Goal: Information Seeking & Learning: Check status

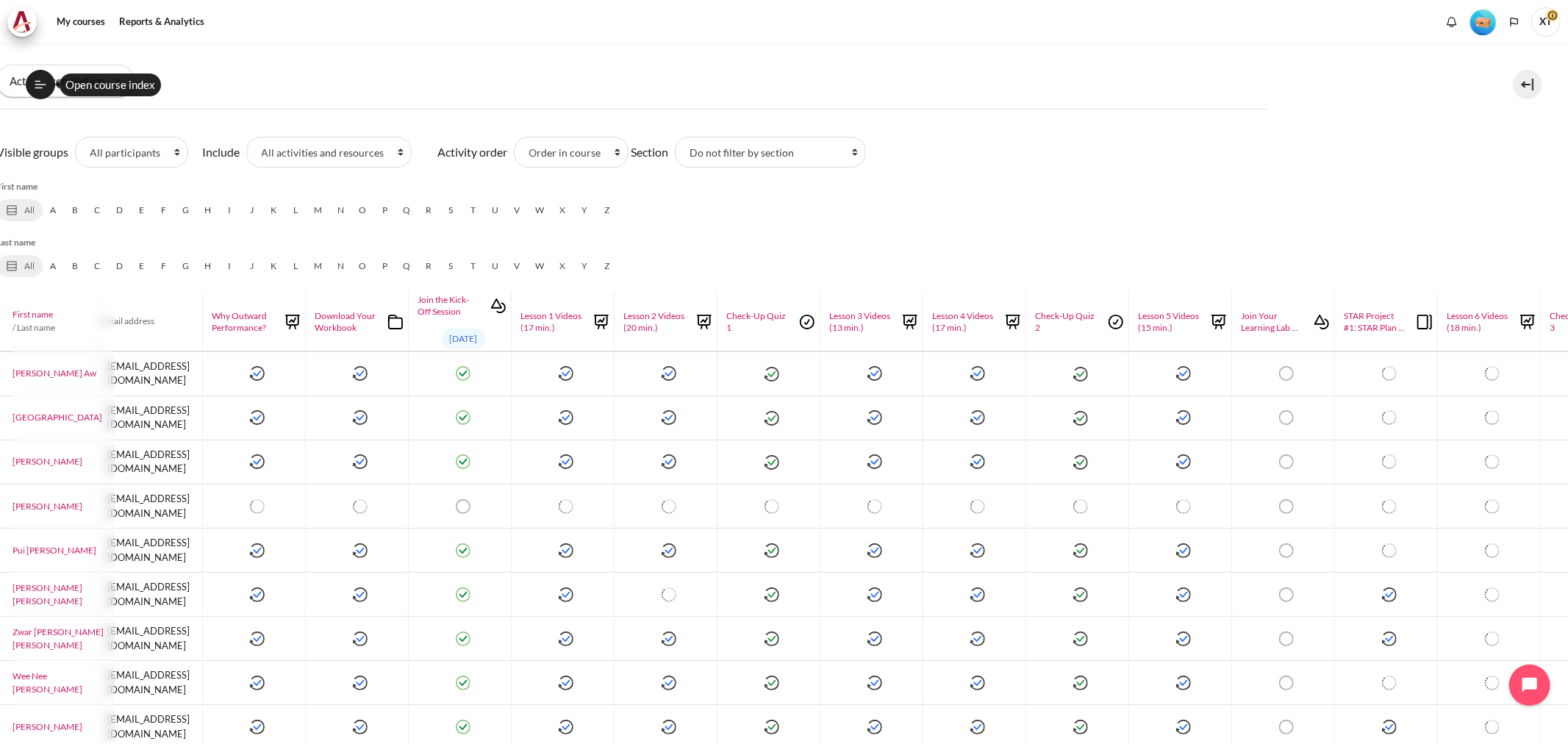
scroll to position [0, 152]
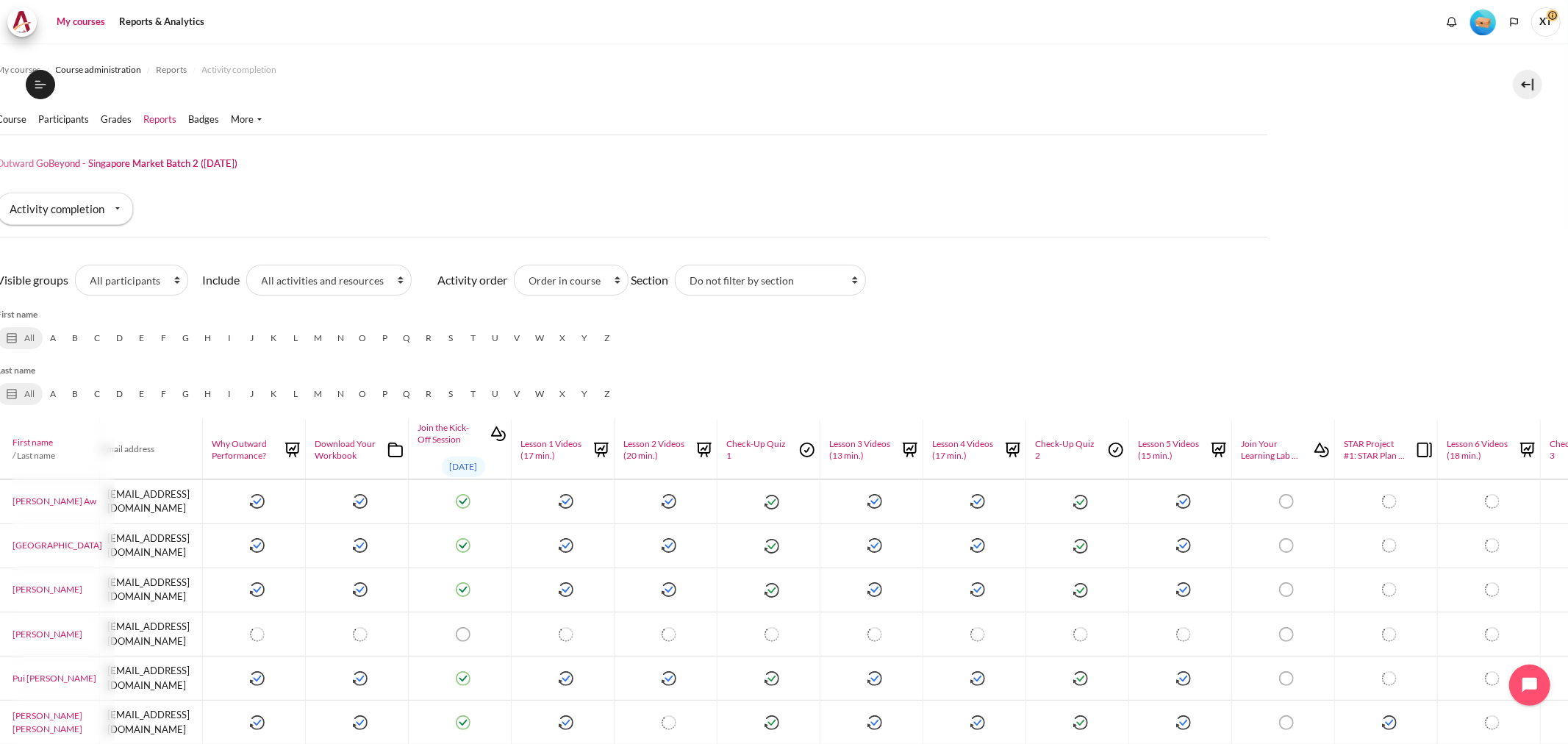
click at [67, 16] on link "My courses" at bounding box center [80, 22] width 59 height 30
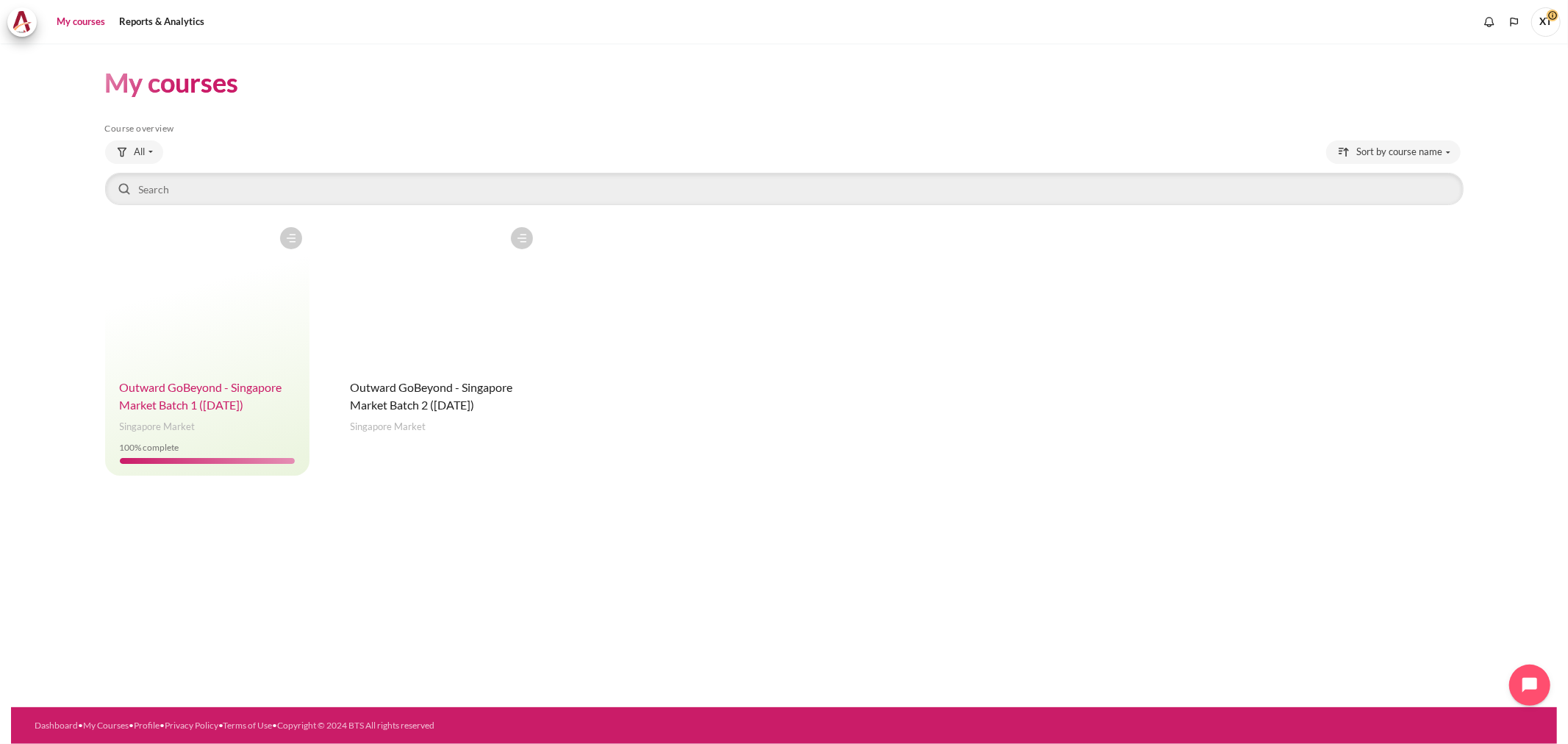
click at [248, 393] on span "Outward GoBeyond - Singapore Market Batch 1 (July 2025)" at bounding box center [201, 396] width 162 height 32
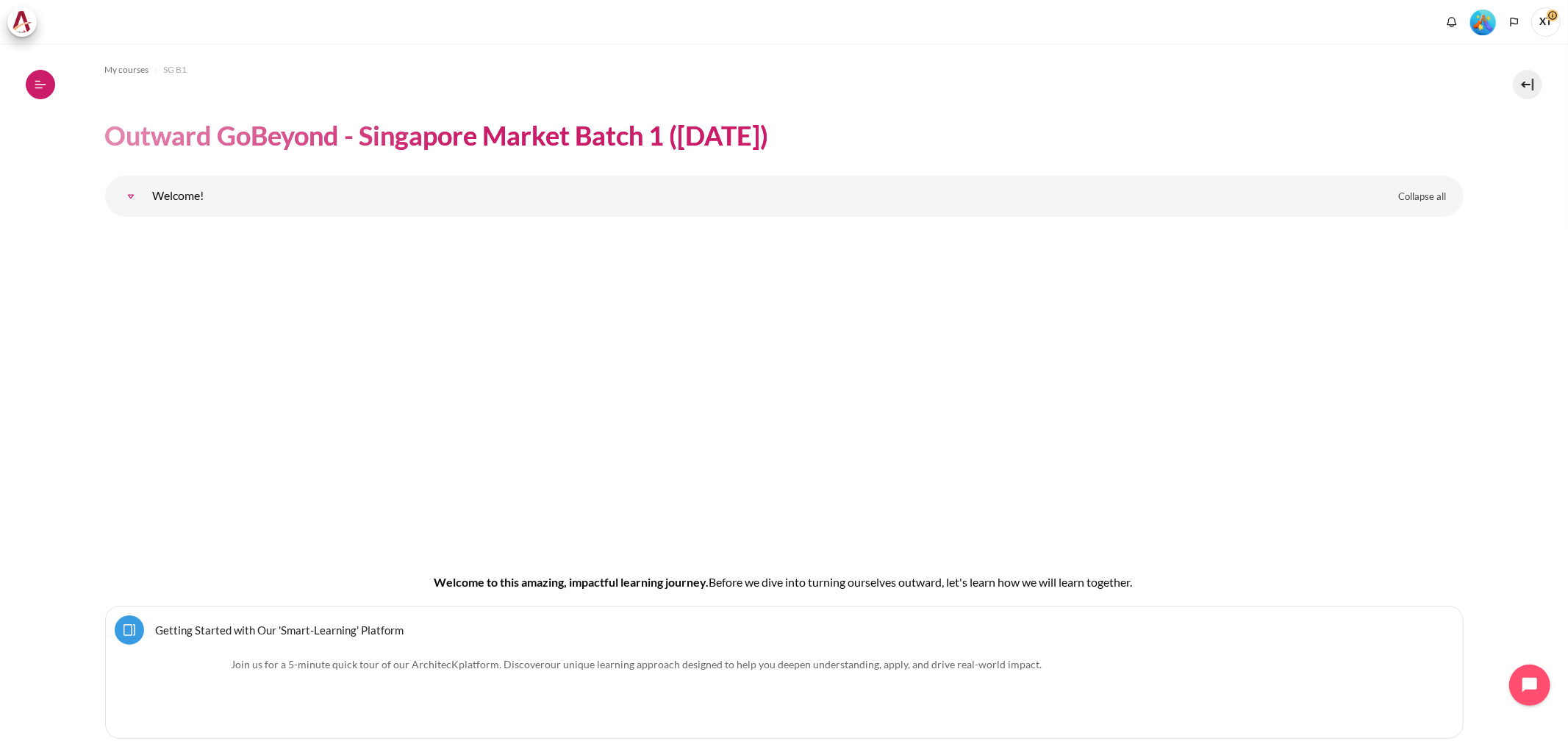
click at [38, 92] on button "Open course index" at bounding box center [41, 84] width 30 height 30
click at [39, 94] on button "Open course index" at bounding box center [41, 84] width 30 height 30
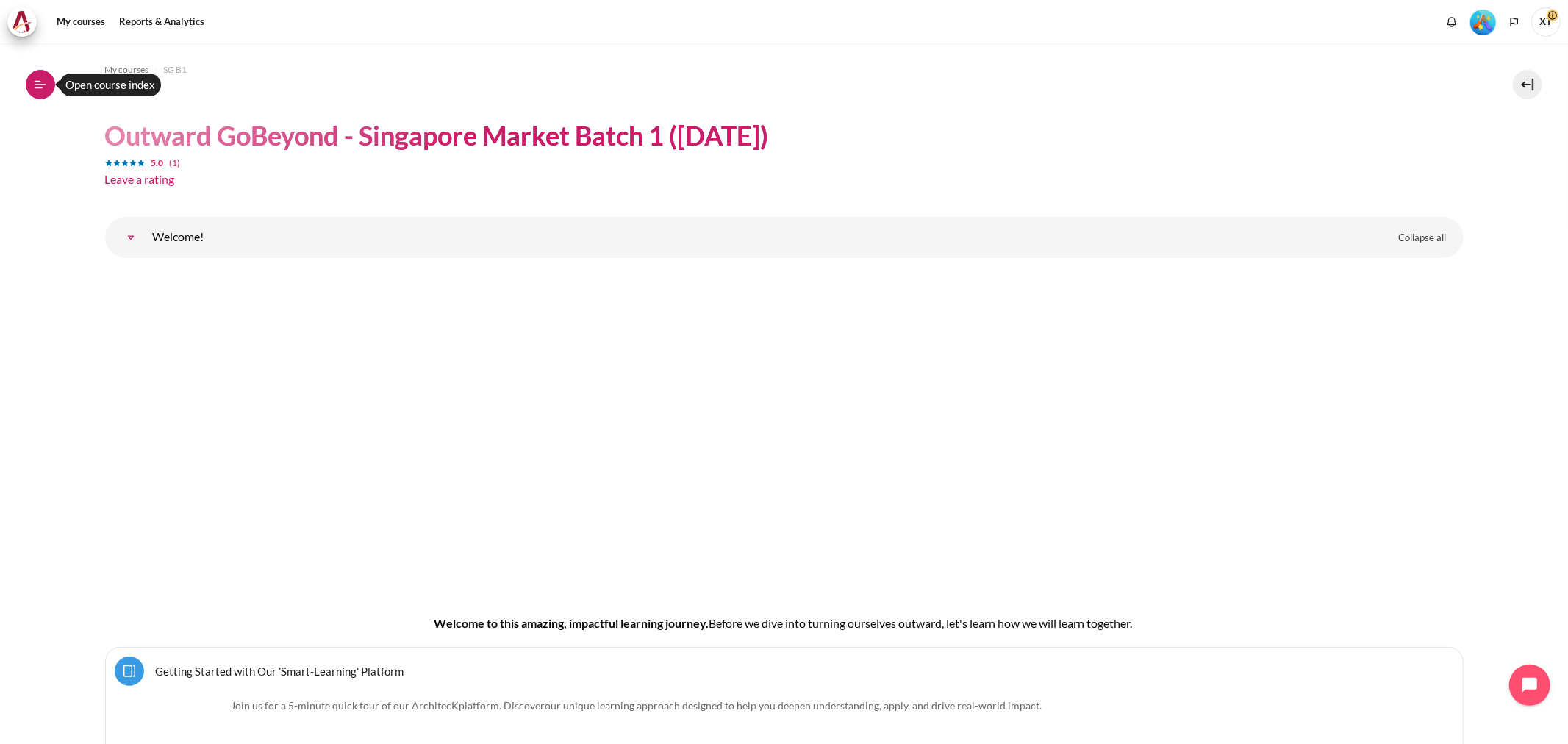
click at [42, 84] on icon at bounding box center [41, 84] width 11 height 1
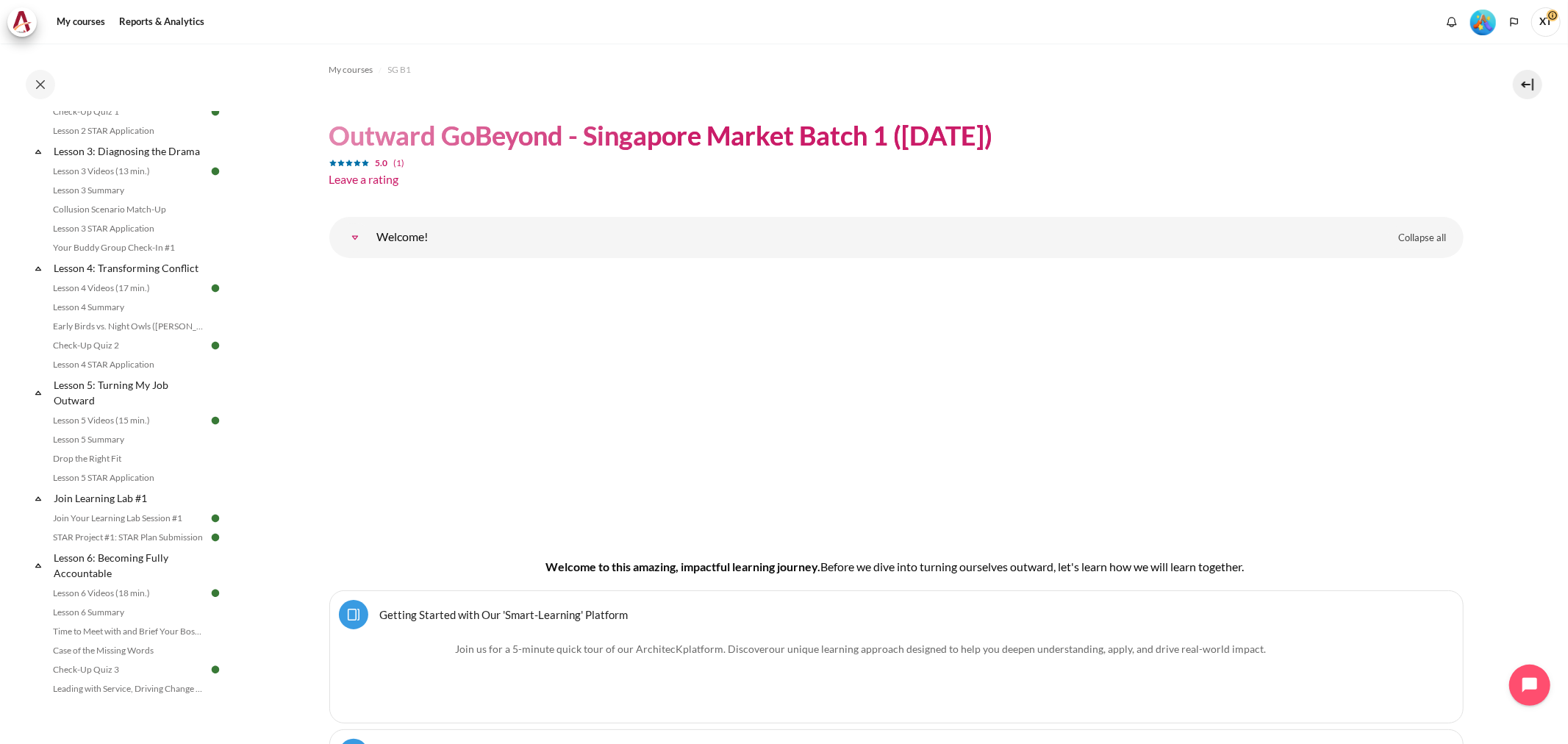
scroll to position [489, 0]
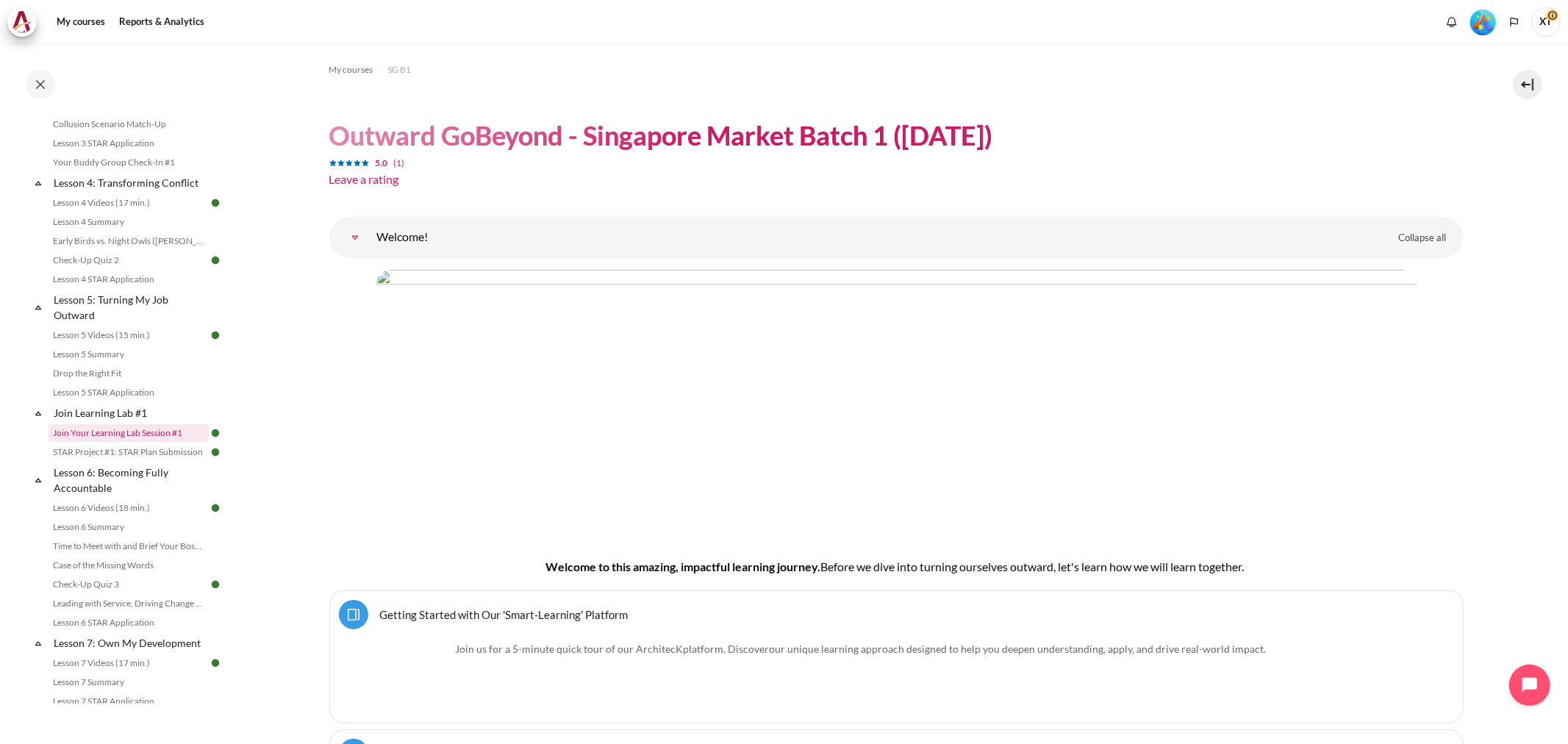
click at [122, 442] on link "Join Your Learning Lab Session #1" at bounding box center [128, 433] width 160 height 18
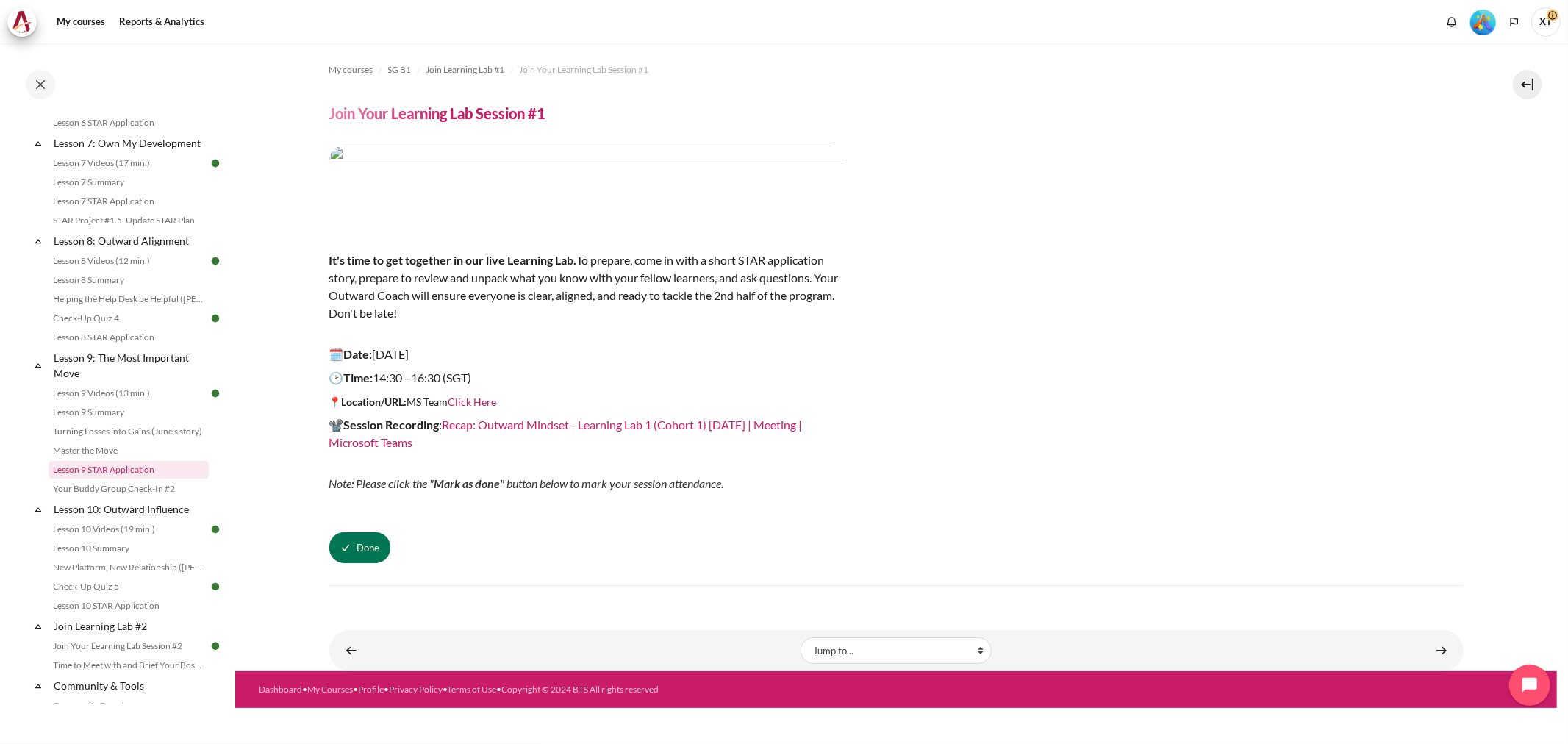
scroll to position [1018, 0]
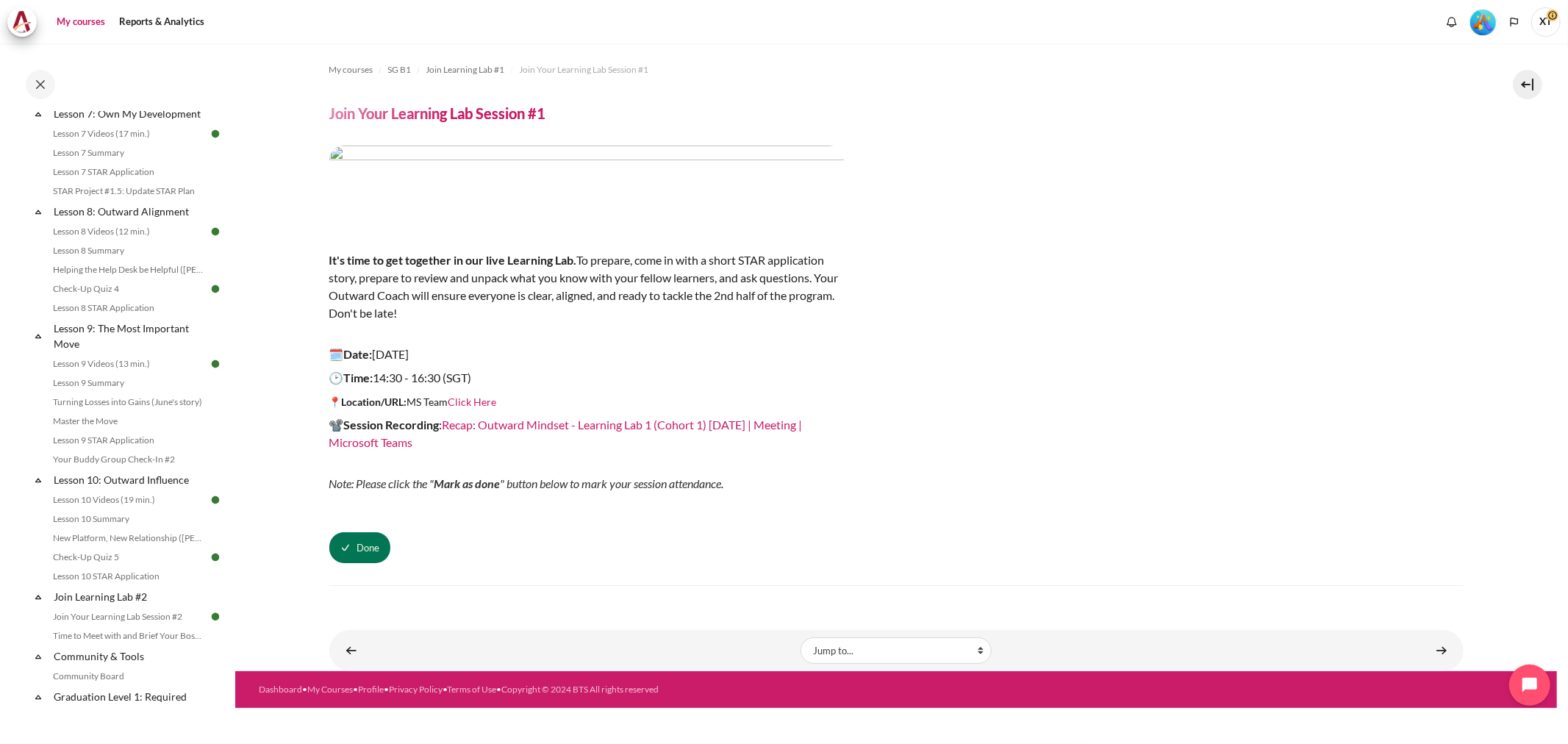
click at [79, 20] on link "My courses" at bounding box center [80, 22] width 59 height 30
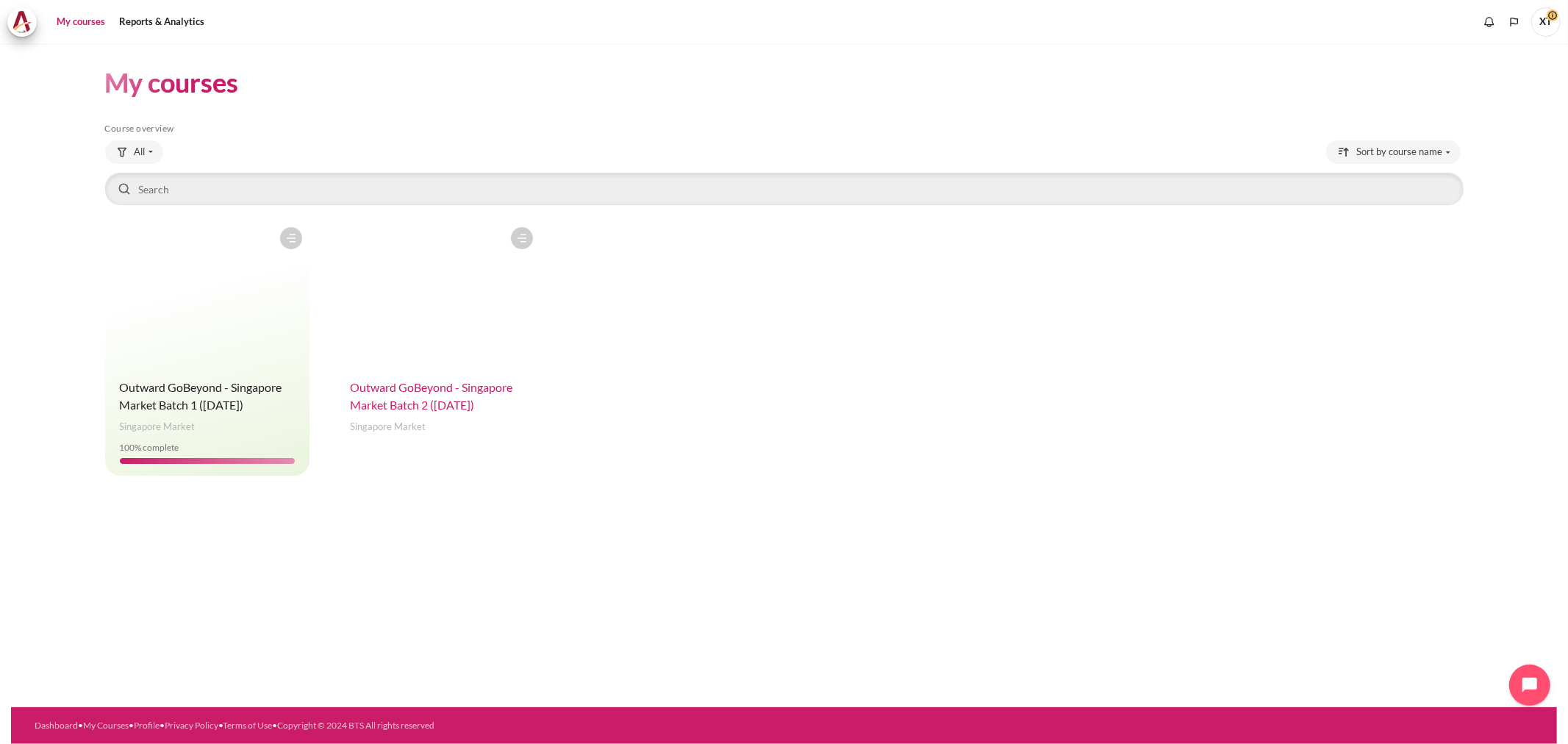
click at [388, 393] on span "Outward GoBeyond - Singapore Market Batch 2 ([DATE])" at bounding box center [431, 396] width 162 height 32
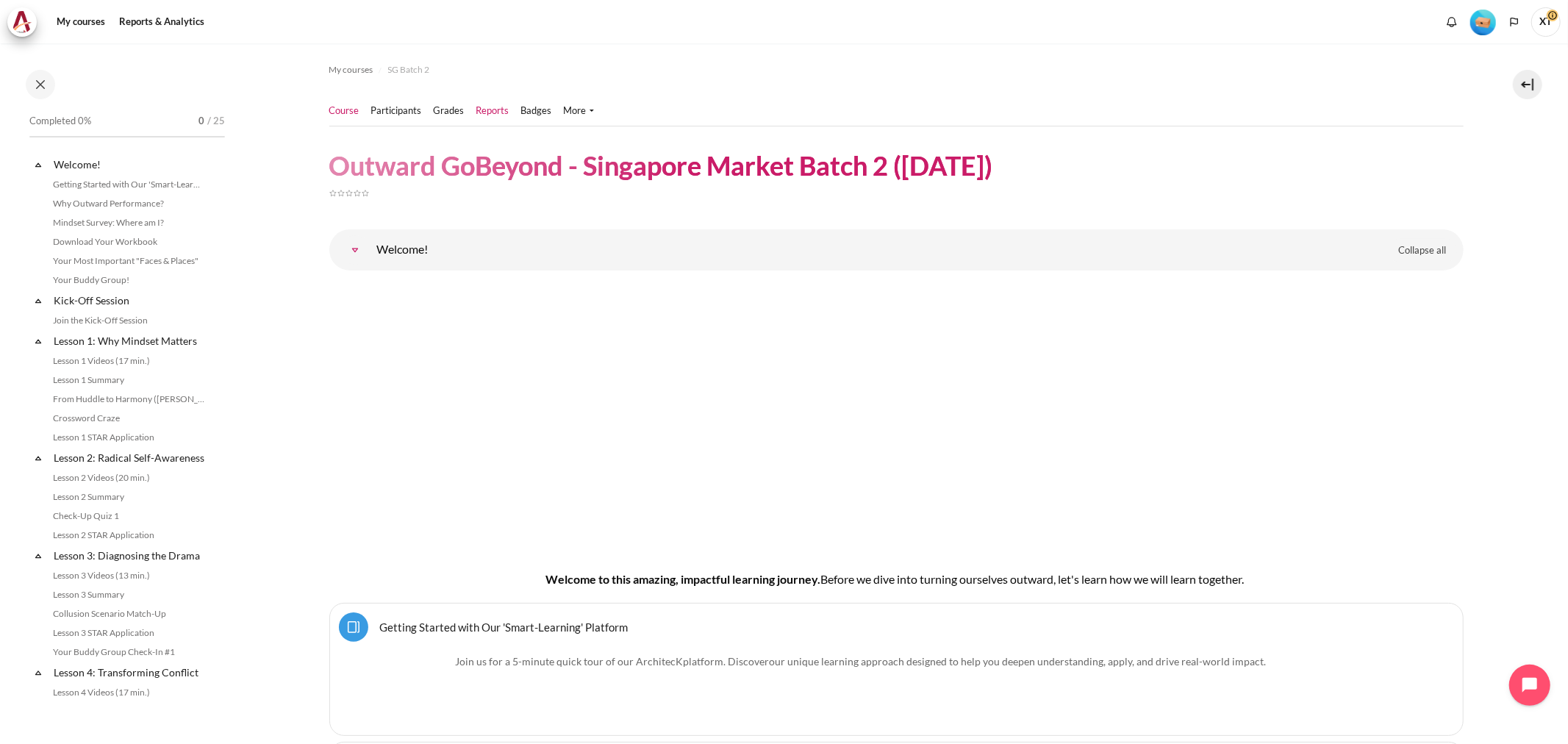
click at [486, 111] on link "Reports" at bounding box center [493, 111] width 33 height 15
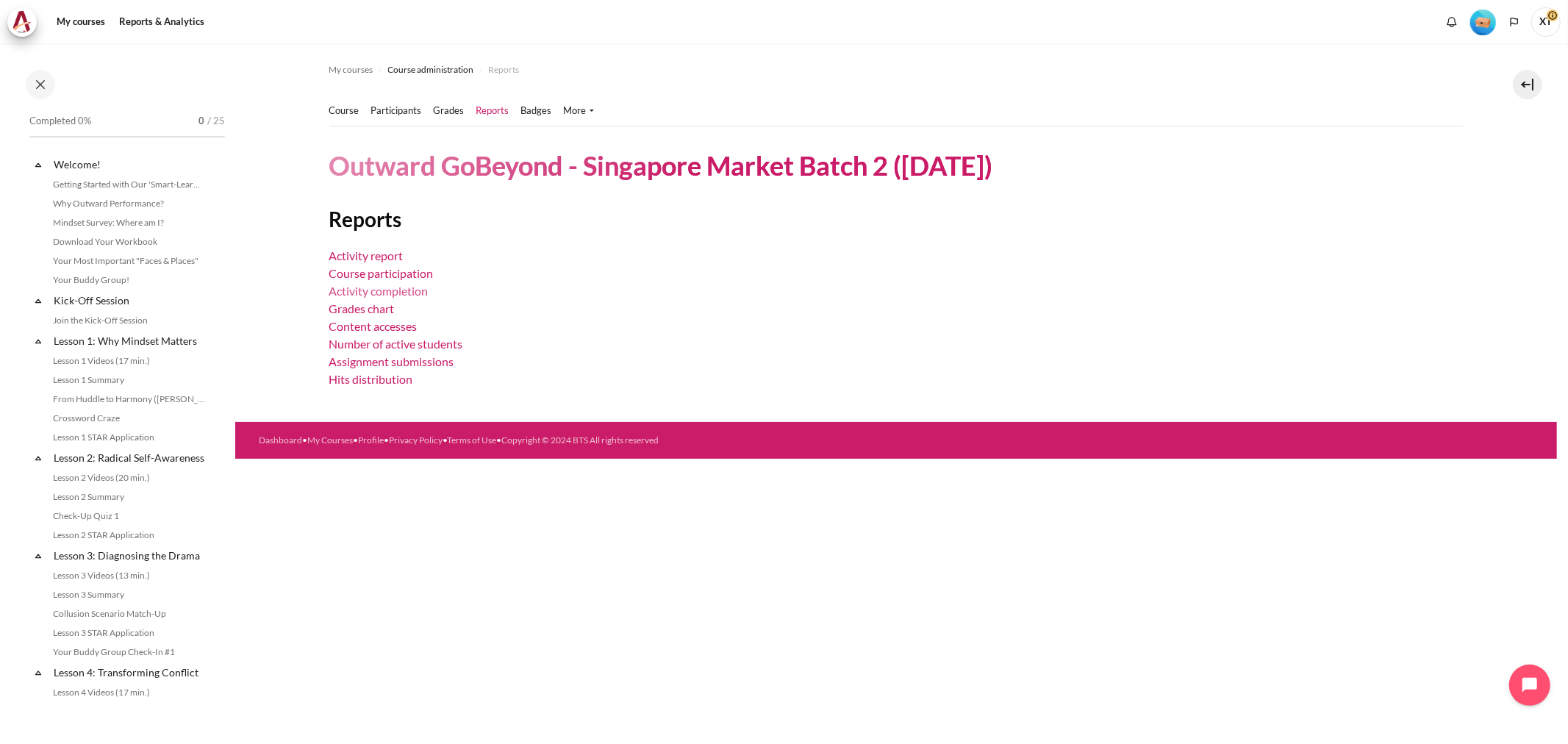
click at [368, 291] on link "Activity completion" at bounding box center [379, 290] width 99 height 14
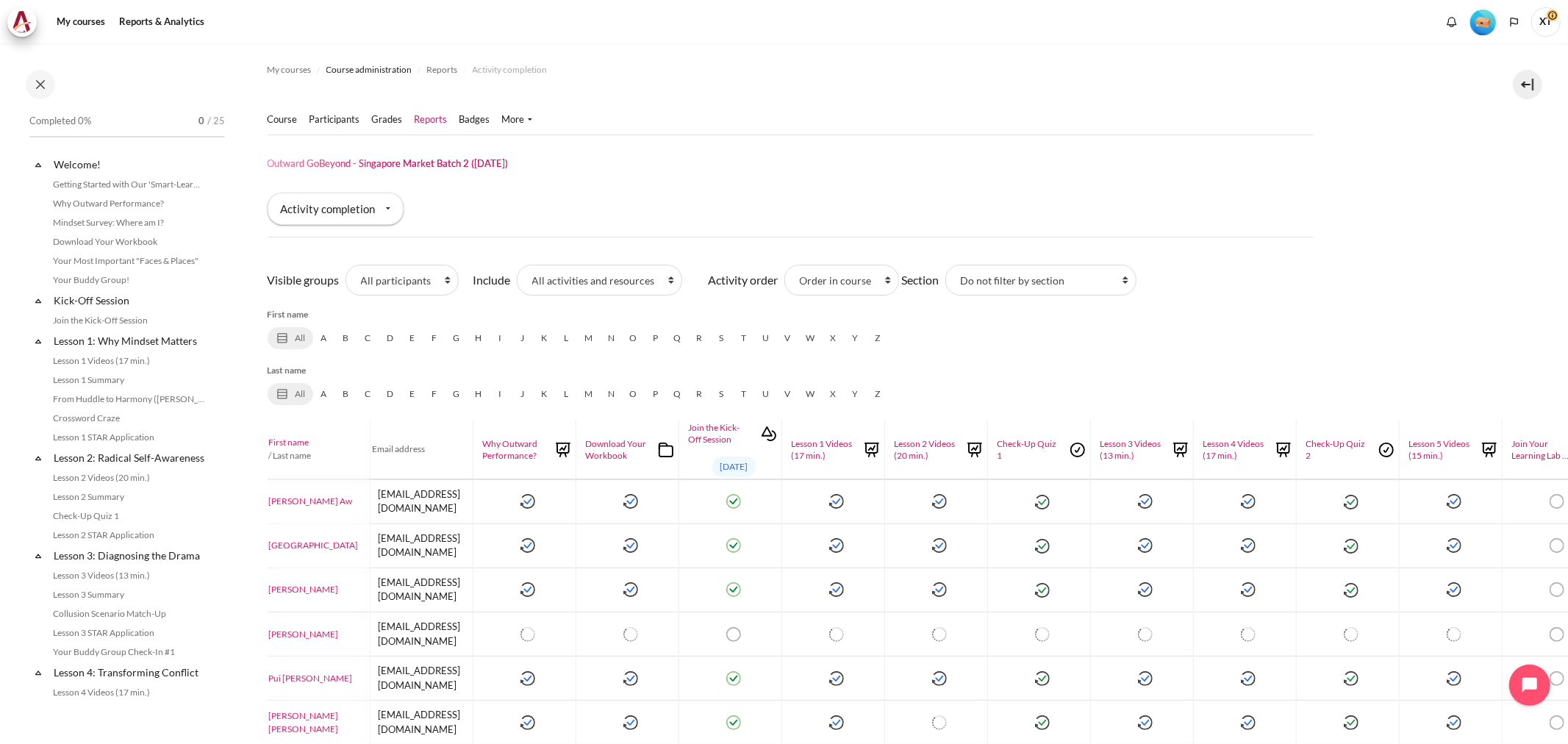
scroll to position [0, 250]
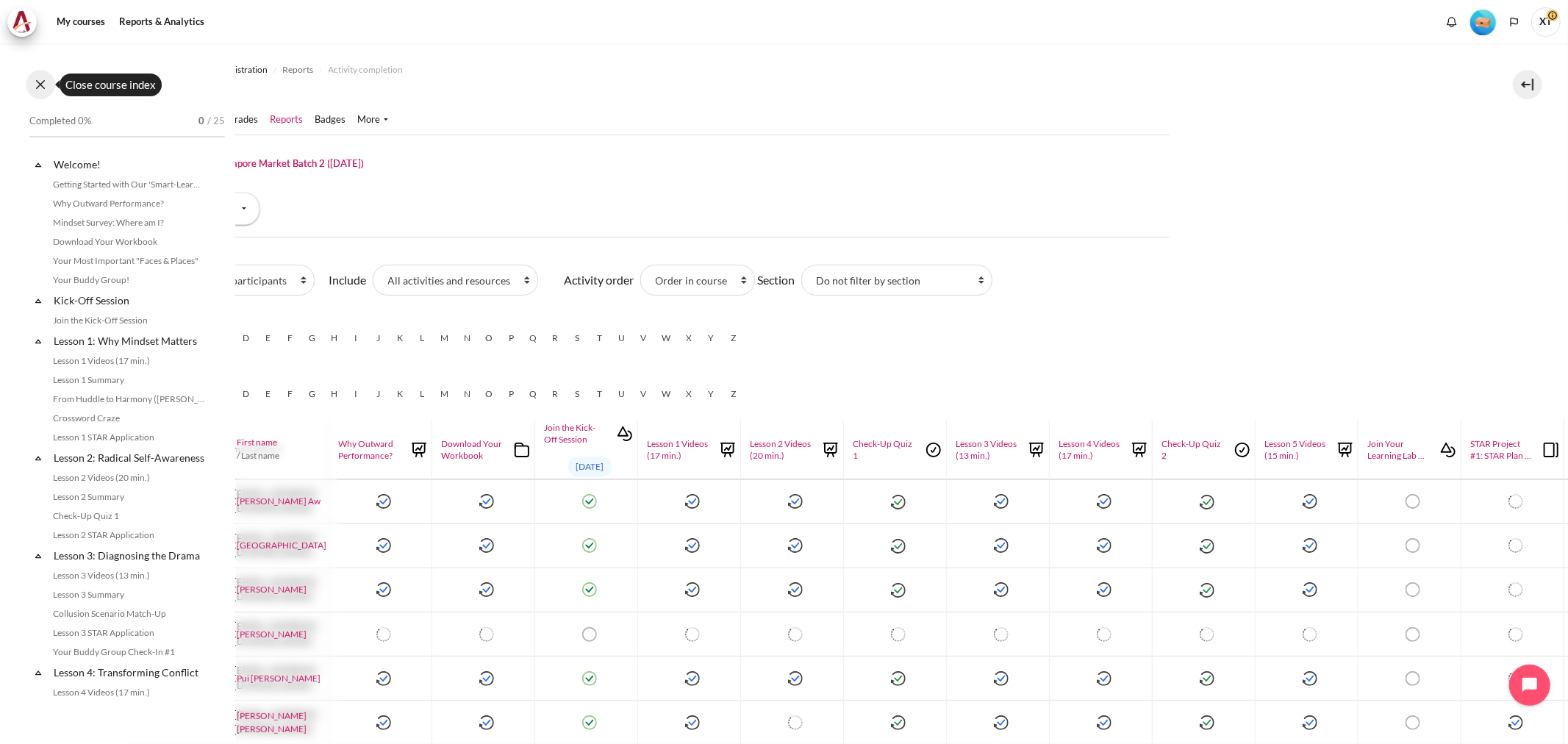
click at [45, 84] on button at bounding box center [41, 84] width 30 height 30
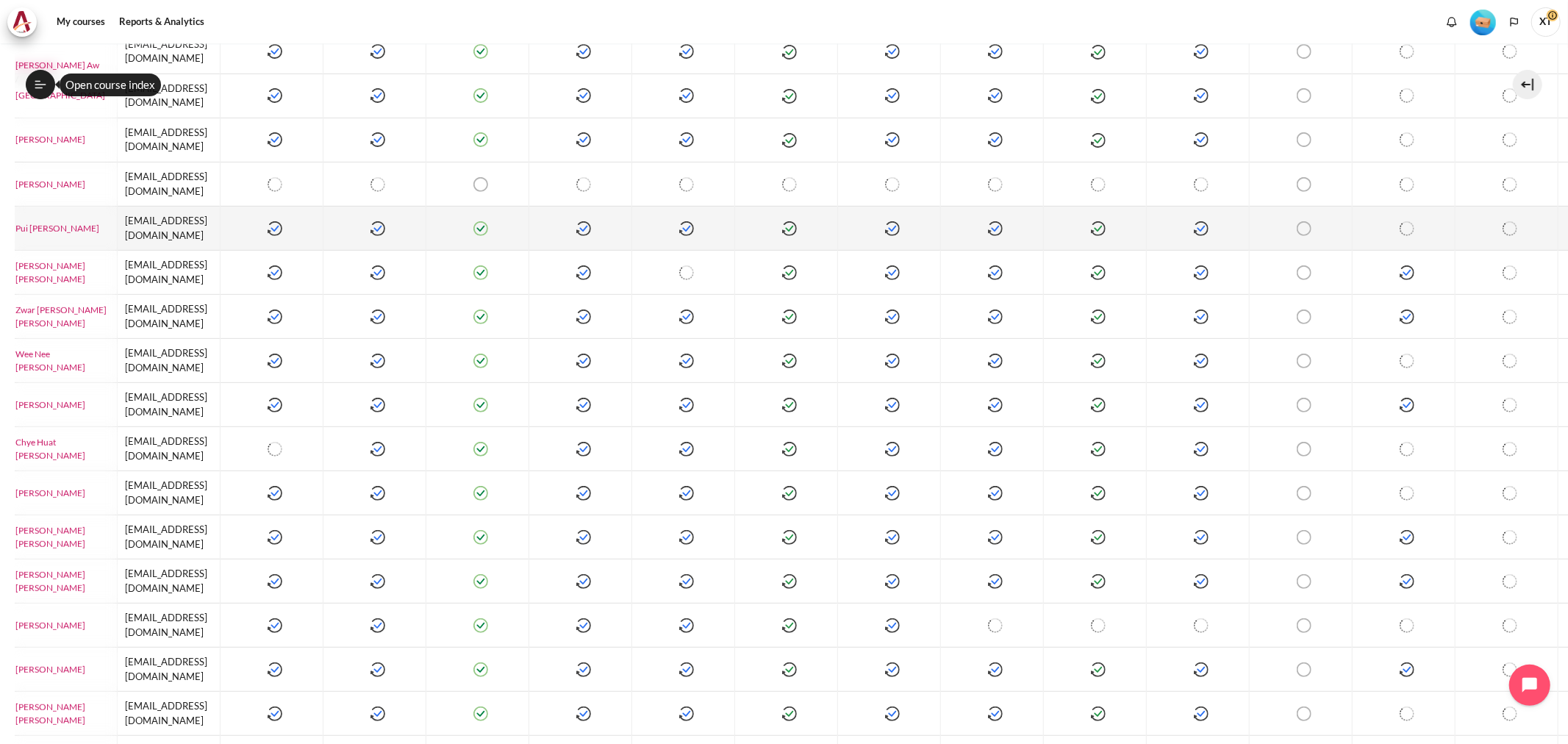
scroll to position [456, 134]
